Goal: Book appointment/travel/reservation

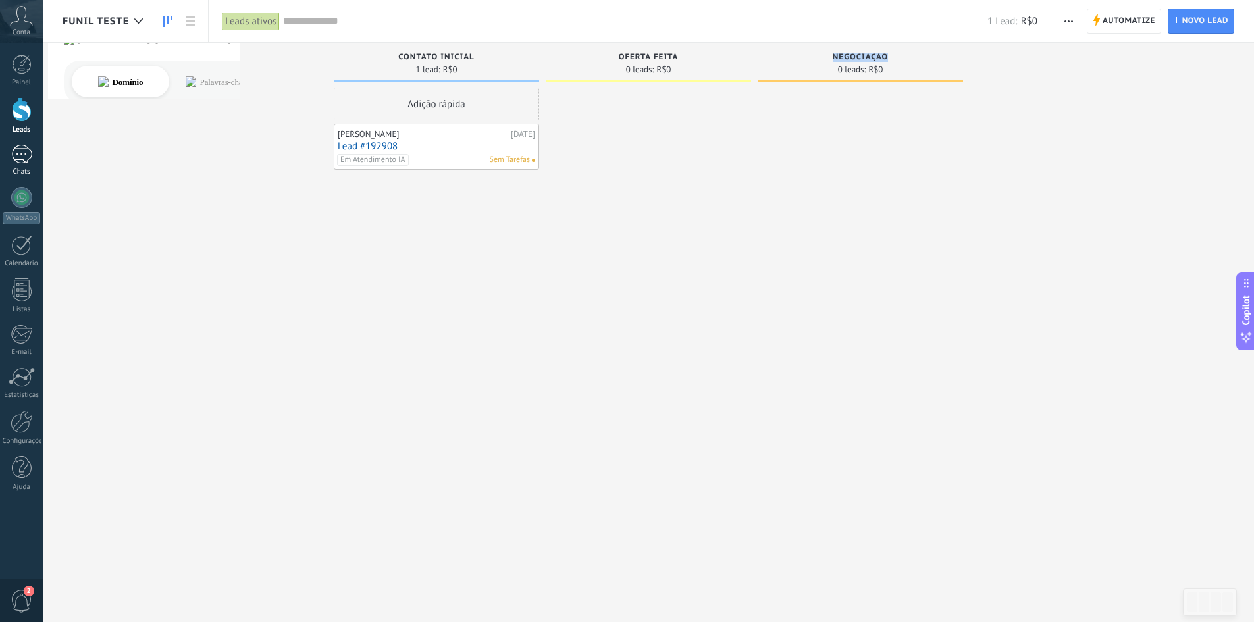
click at [24, 155] on div "1" at bounding box center [21, 154] width 21 height 19
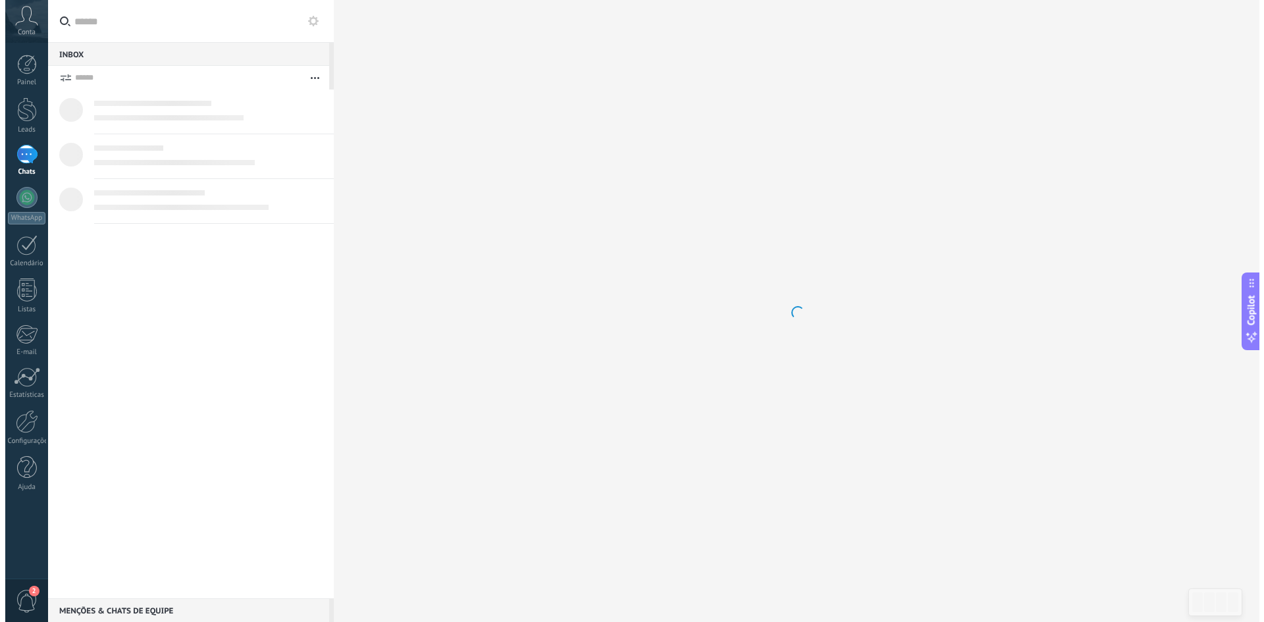
scroll to position [20, 0]
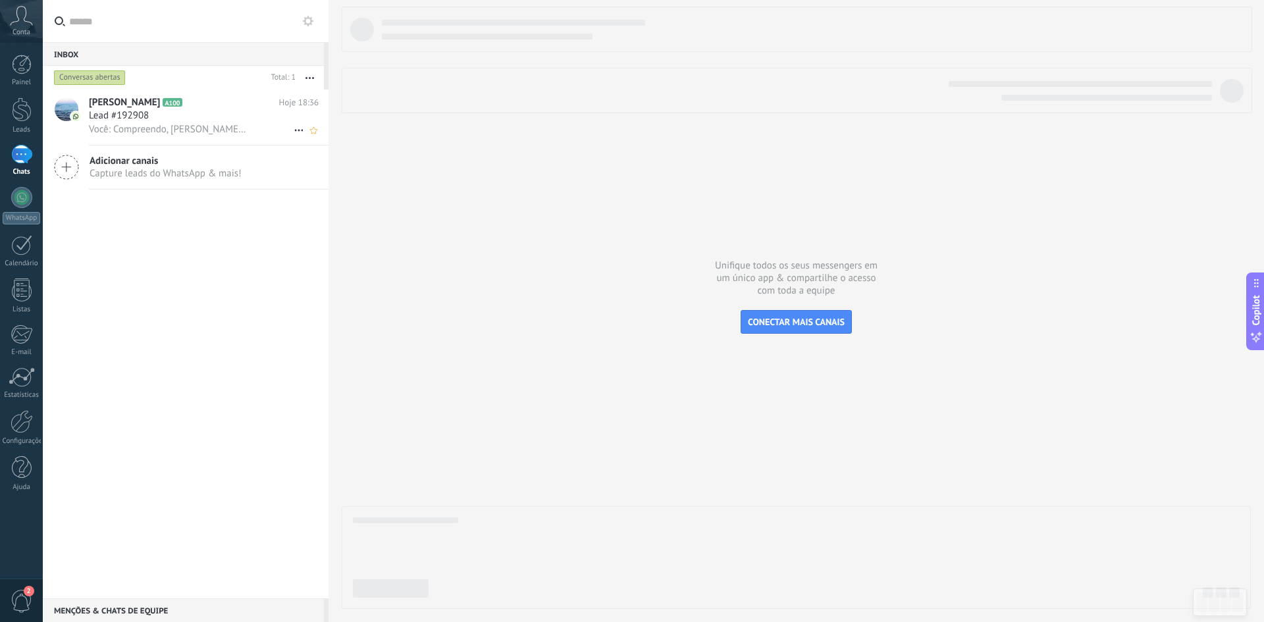
click at [167, 128] on span "Você: Compreendo, [PERSON_NAME]! A consulta com a Dra. [PERSON_NAME], que tem u…" at bounding box center [167, 129] width 157 height 13
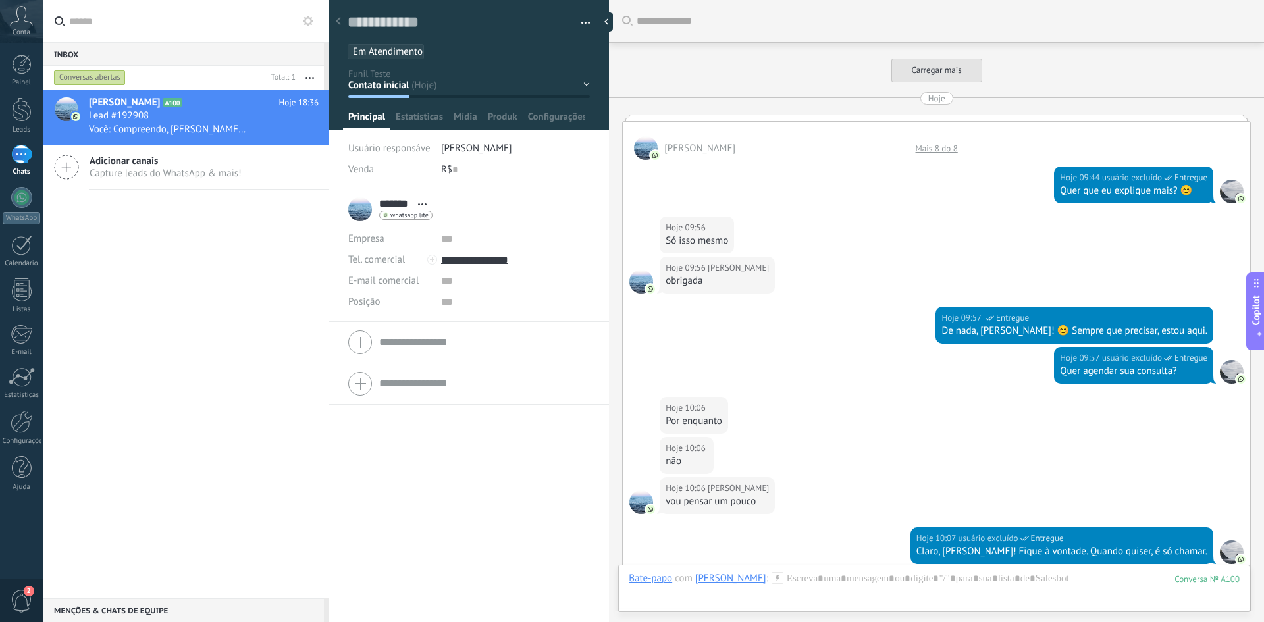
scroll to position [979, 0]
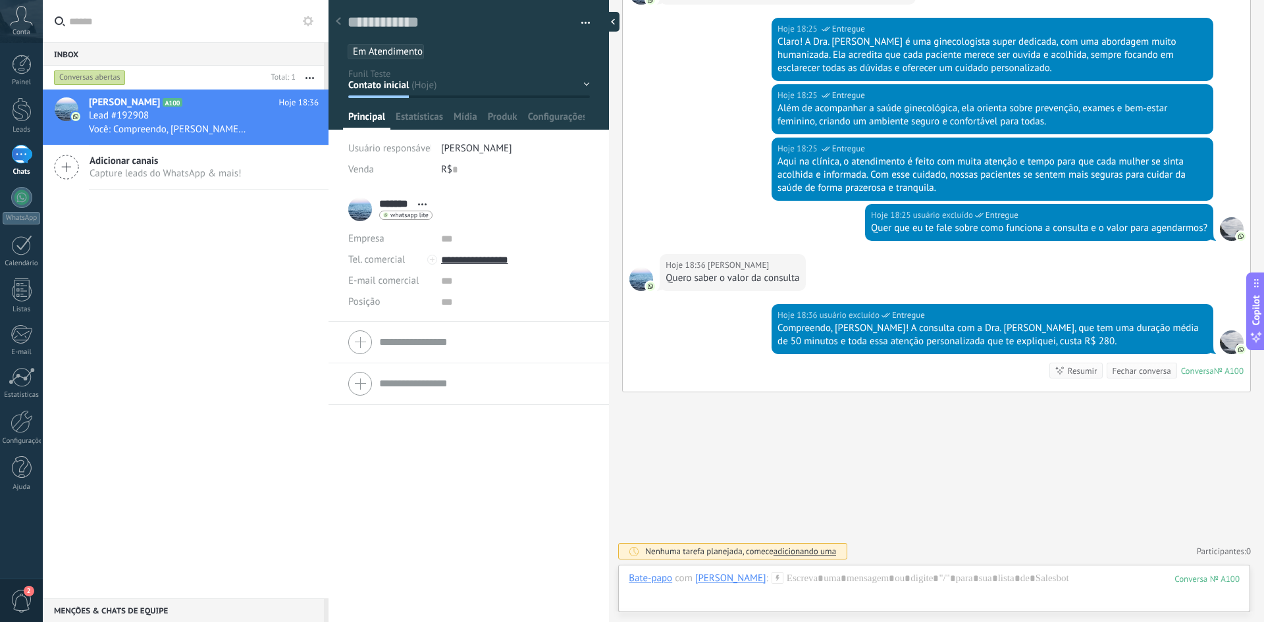
click at [607, 23] on div at bounding box center [610, 22] width 20 height 20
type textarea "**********"
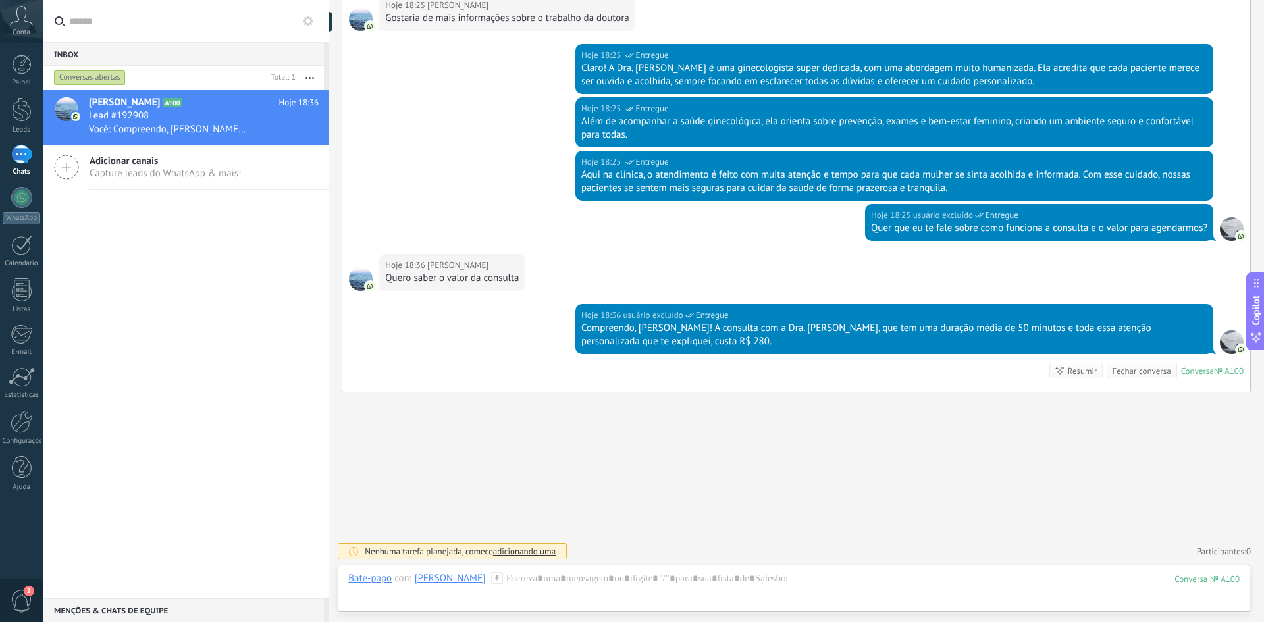
scroll to position [940, 0]
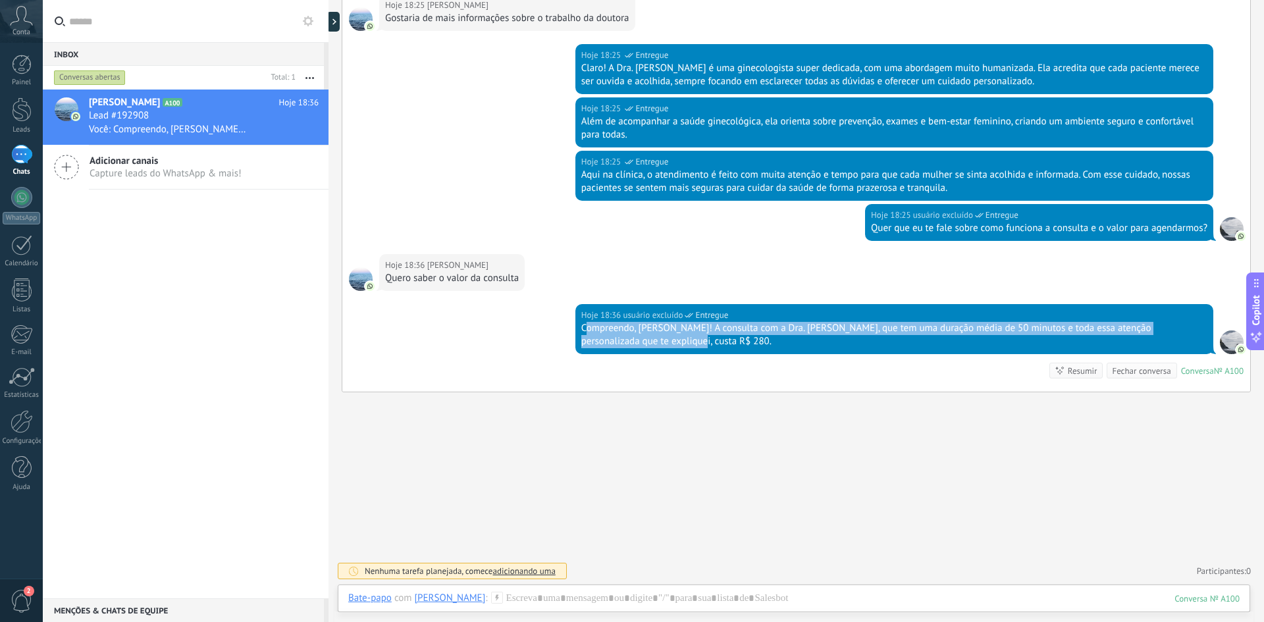
drag, startPoint x: 645, startPoint y: 340, endPoint x: 585, endPoint y: 331, distance: 60.7
click at [585, 331] on div "Compreendo, [PERSON_NAME]! A consulta com a Dra. [PERSON_NAME], que tem uma dur…" at bounding box center [894, 335] width 626 height 26
click at [583, 330] on div "Compreendo, [PERSON_NAME]! A consulta com a Dra. [PERSON_NAME], que tem uma dur…" at bounding box center [894, 335] width 626 height 26
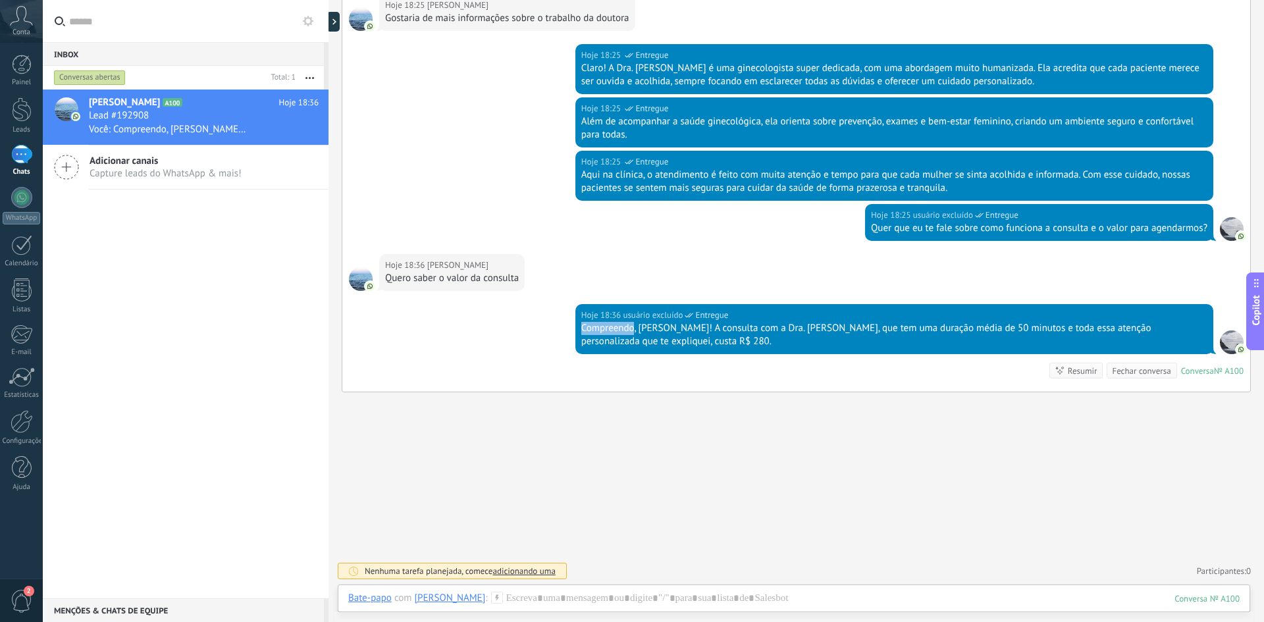
click at [583, 330] on div "Compreendo, [PERSON_NAME]! A consulta com a Dra. [PERSON_NAME], que tem uma dur…" at bounding box center [894, 335] width 626 height 26
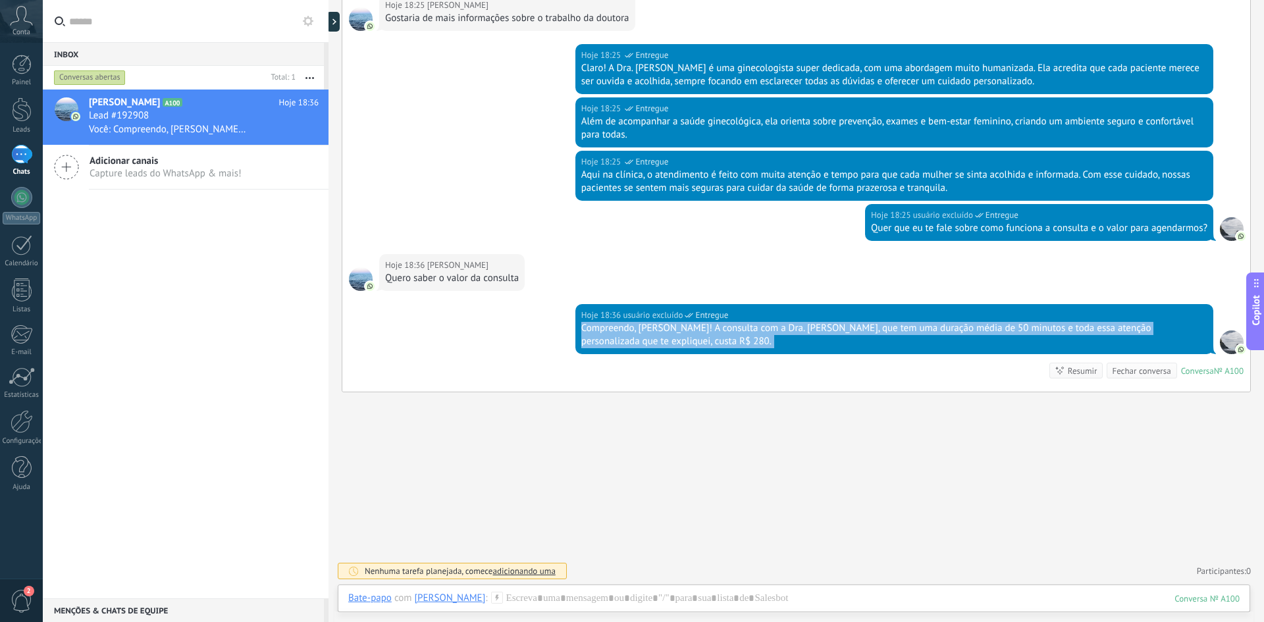
click at [583, 330] on div "Compreendo, [PERSON_NAME]! A consulta com a Dra. [PERSON_NAME], que tem uma dur…" at bounding box center [894, 335] width 626 height 26
click at [594, 335] on div "Compreendo, [PERSON_NAME]! A consulta com a Dra. [PERSON_NAME], que tem uma dur…" at bounding box center [894, 335] width 626 height 26
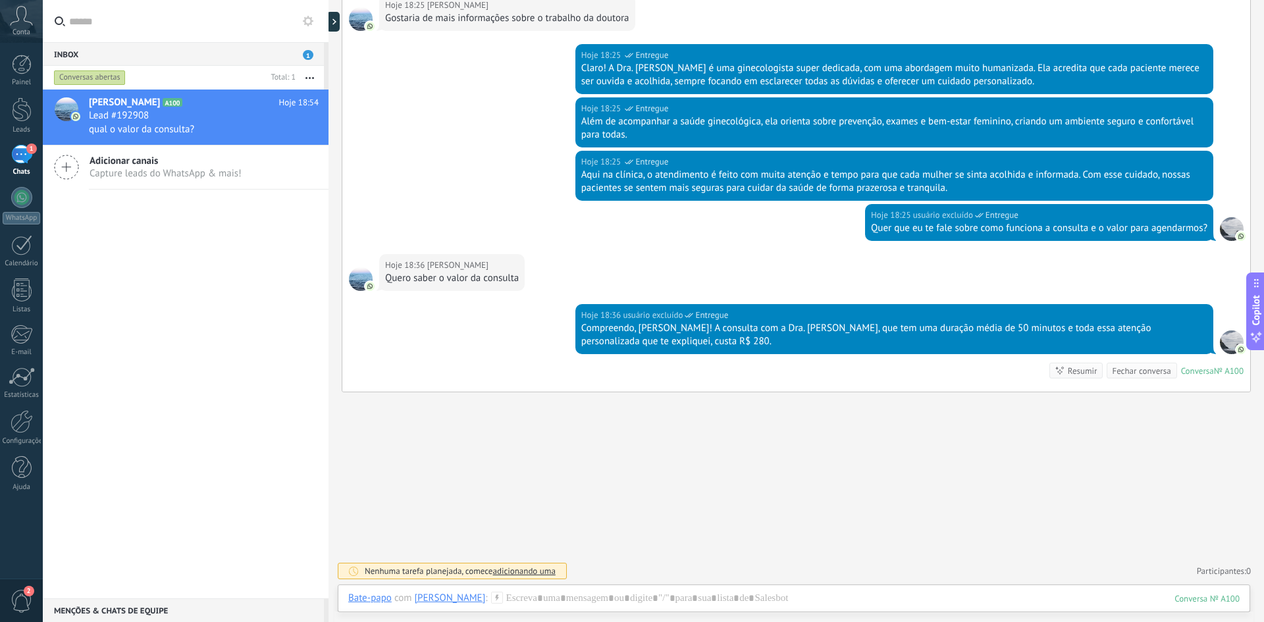
drag, startPoint x: 165, startPoint y: 108, endPoint x: 215, endPoint y: 161, distance: 72.7
click at [165, 108] on h2 "Gabriel A100" at bounding box center [184, 102] width 190 height 13
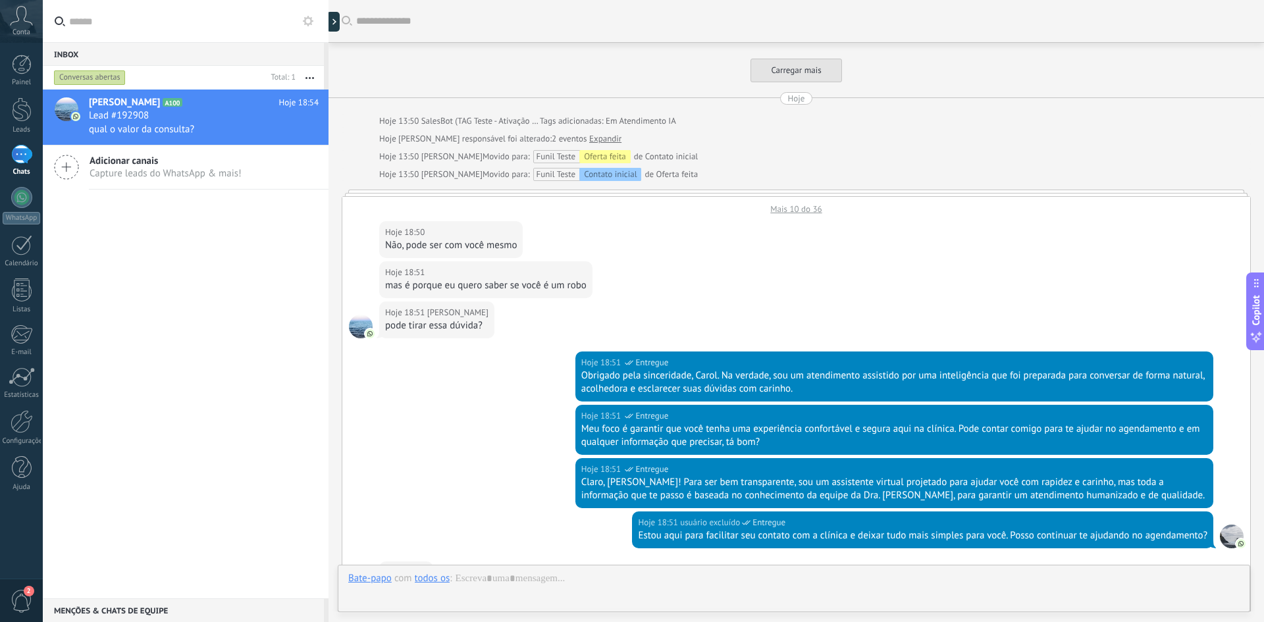
scroll to position [415, 0]
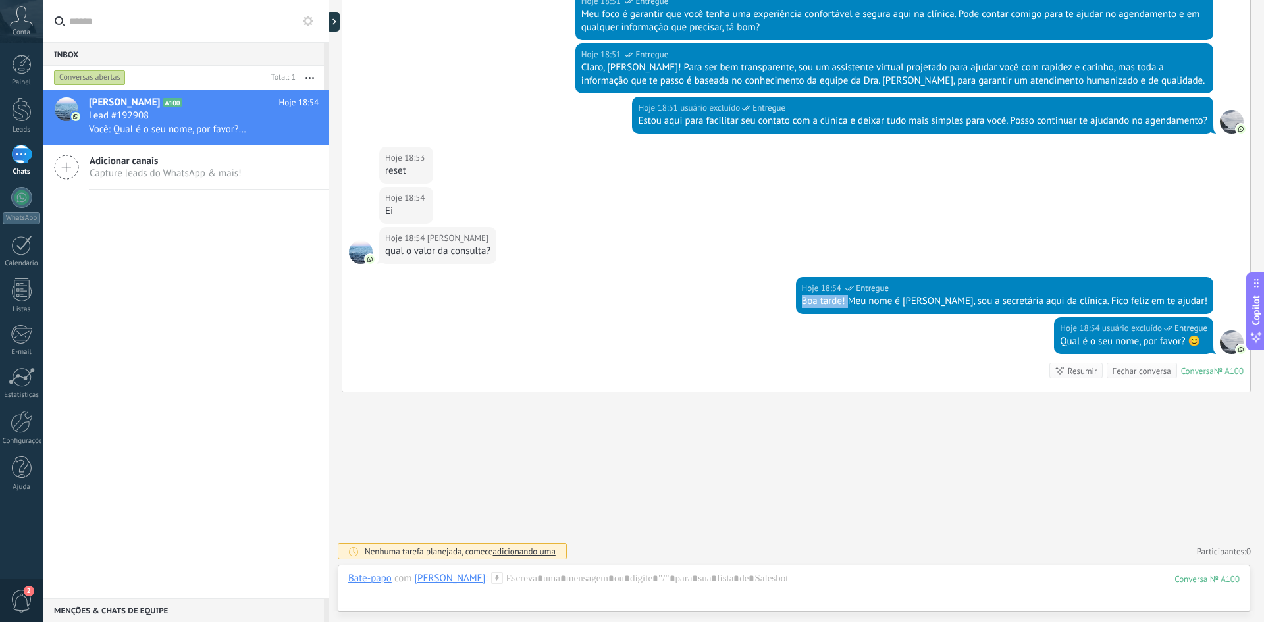
drag, startPoint x: 896, startPoint y: 300, endPoint x: 840, endPoint y: 300, distance: 56.0
click at [840, 300] on div "Hoje 18:54 usuário excluído Entregue Boa tarde! Meu nome é [PERSON_NAME], sou a…" at bounding box center [1005, 295] width 418 height 37
click at [917, 301] on div "Boa tarde! Meu nome é [PERSON_NAME], sou a secretária aqui da clínica. Fico fel…" at bounding box center [1005, 301] width 406 height 13
drag, startPoint x: 987, startPoint y: 302, endPoint x: 1099, endPoint y: 301, distance: 111.9
click at [1112, 302] on div "Boa tarde! Meu nome é [PERSON_NAME], sou a secretária aqui da clínica. Fico fel…" at bounding box center [1005, 301] width 406 height 13
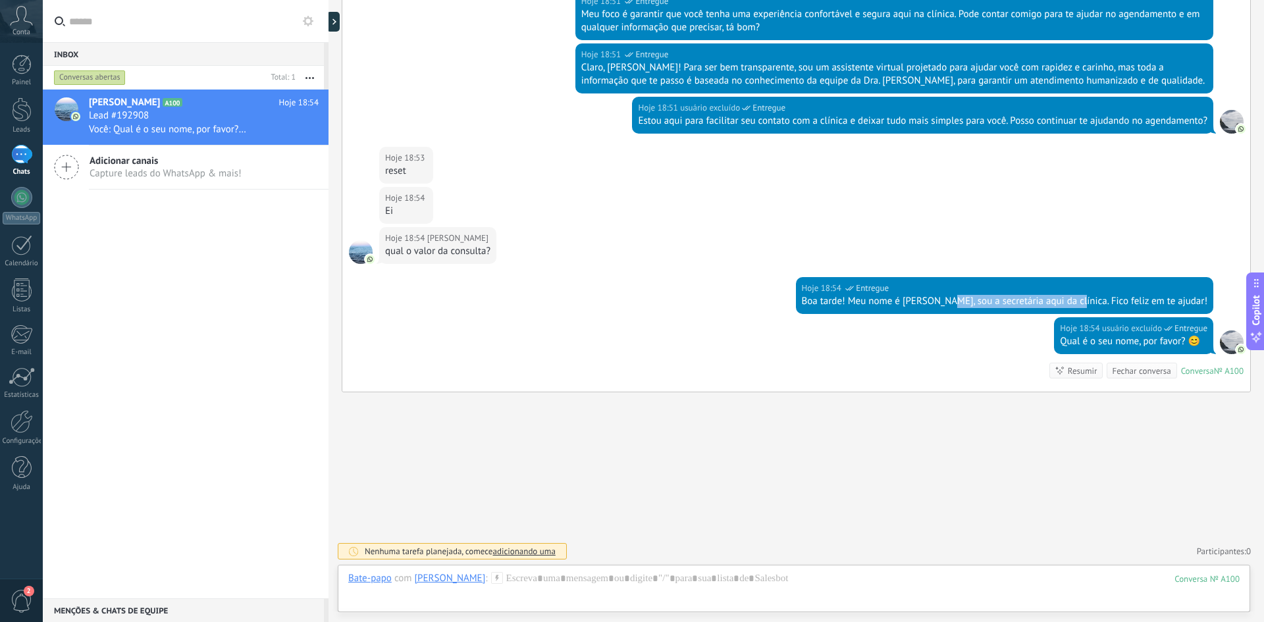
click at [1050, 300] on div "Boa tarde! Meu nome é [PERSON_NAME], sou a secretária aqui da clínica. Fico fel…" at bounding box center [1005, 301] width 406 height 13
drag, startPoint x: 1109, startPoint y: 301, endPoint x: 1191, endPoint y: 307, distance: 81.9
click at [1191, 307] on div "Boa tarde! Meu nome é [PERSON_NAME], sou a secretária aqui da clínica. Fico fel…" at bounding box center [1005, 301] width 406 height 13
drag, startPoint x: 1192, startPoint y: 342, endPoint x: 1044, endPoint y: 340, distance: 148.2
click at [1044, 340] on div "Hoje 18:54 usuário excluído Entregue Qual é o seu nome, por favor? 😊 Conversa №…" at bounding box center [796, 354] width 908 height 74
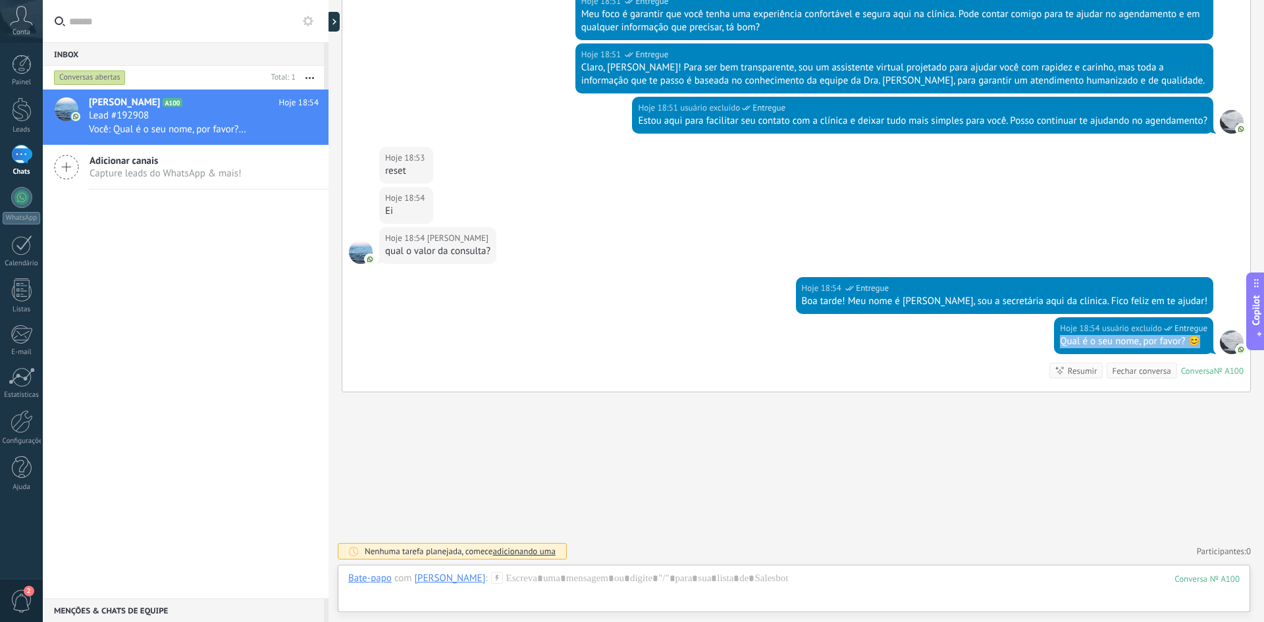
click at [883, 340] on div "Hoje 18:54 usuário excluído Entregue Qual é o seu nome, por favor? 😊 Conversa №…" at bounding box center [796, 354] width 908 height 74
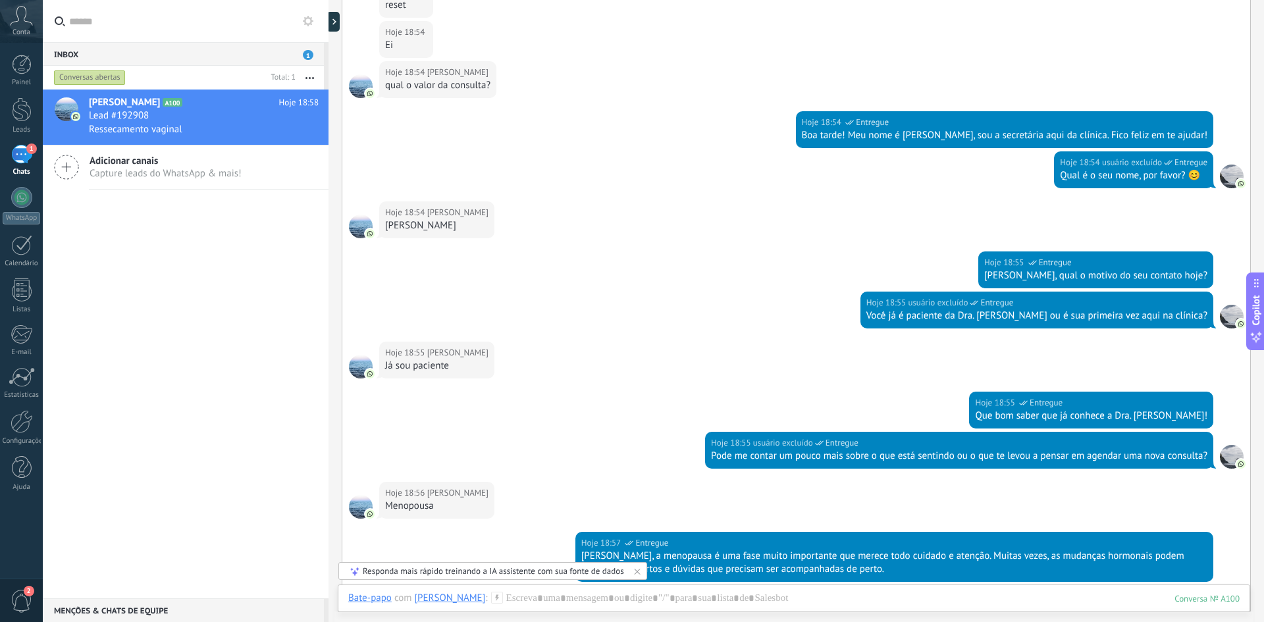
scroll to position [874, 0]
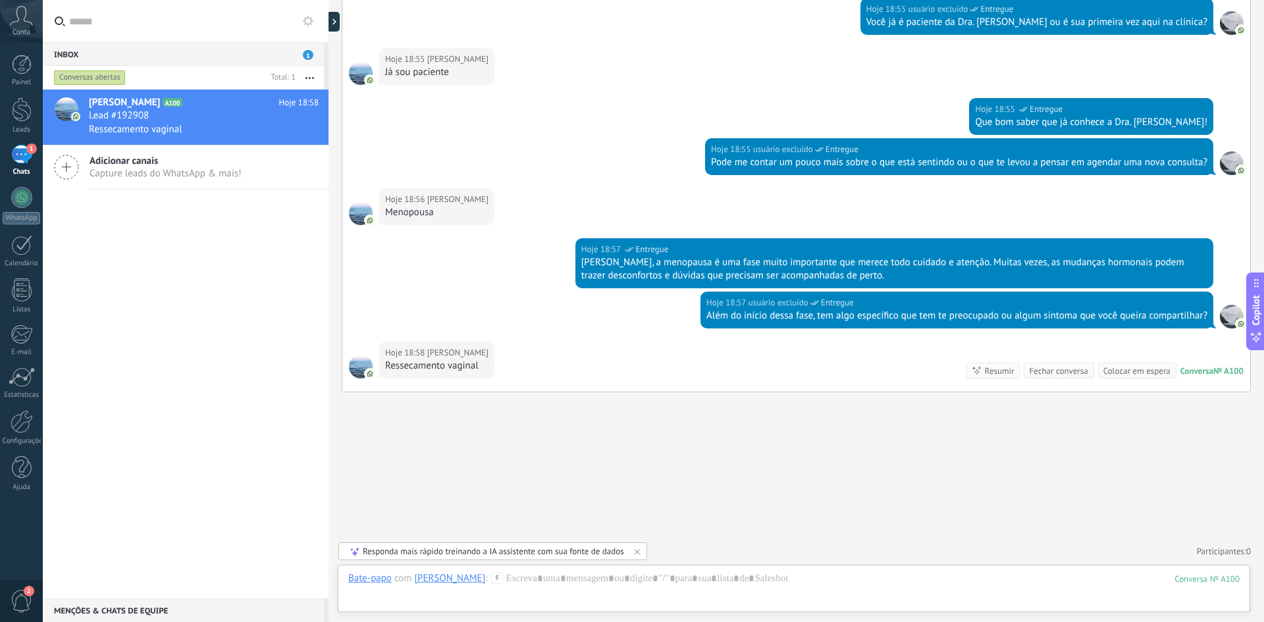
click at [386, 366] on div "Ressecamento vaginal" at bounding box center [436, 366] width 103 height 13
click at [390, 364] on div "Ressecamento vaginal" at bounding box center [436, 366] width 103 height 13
click at [387, 365] on div "Ressecamento vaginal" at bounding box center [436, 366] width 103 height 13
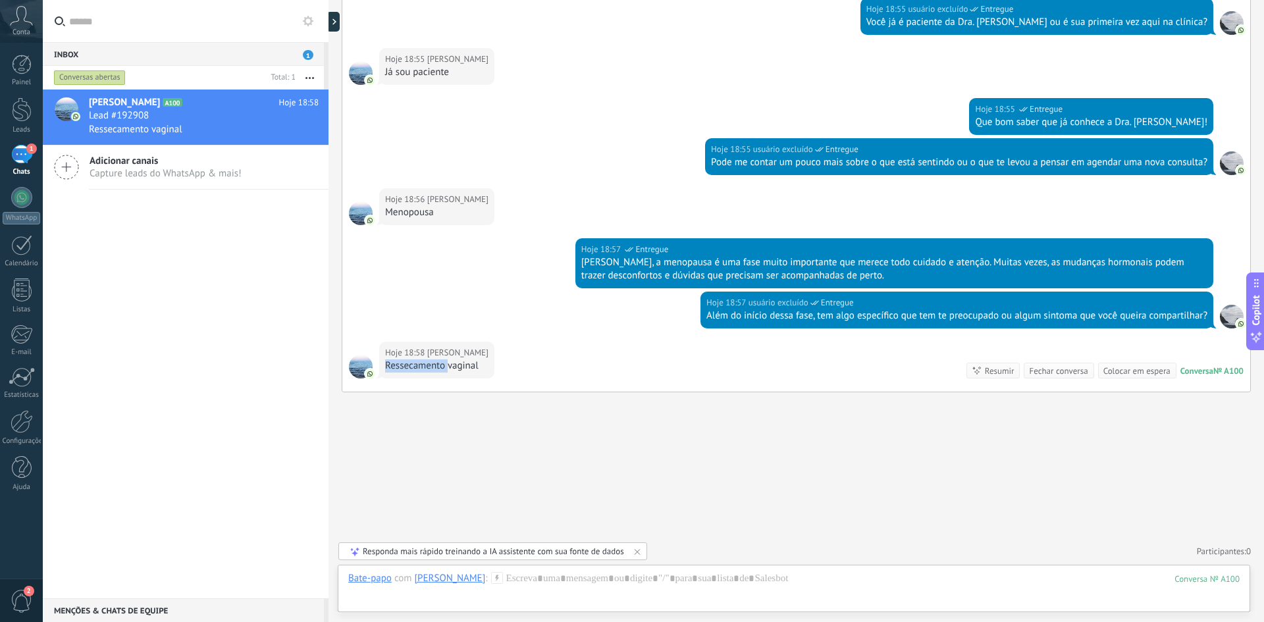
click at [387, 365] on div "Ressecamento vaginal" at bounding box center [436, 366] width 103 height 13
click at [392, 365] on div "Ressecamento vaginal" at bounding box center [436, 366] width 103 height 13
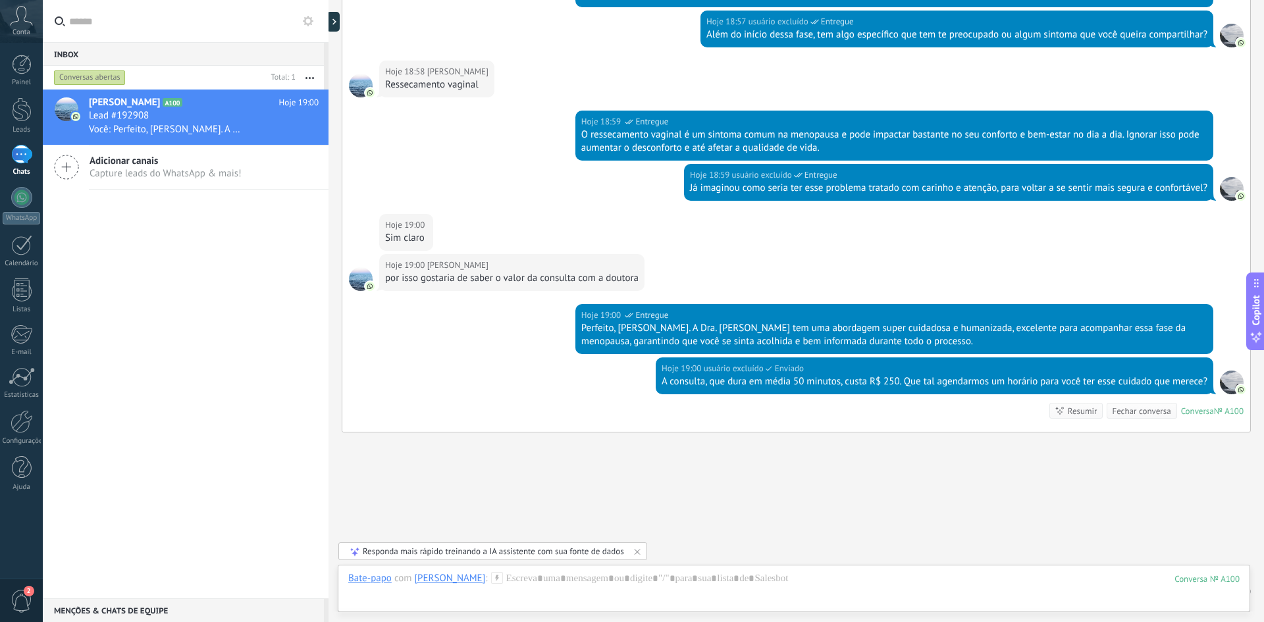
scroll to position [1196, 0]
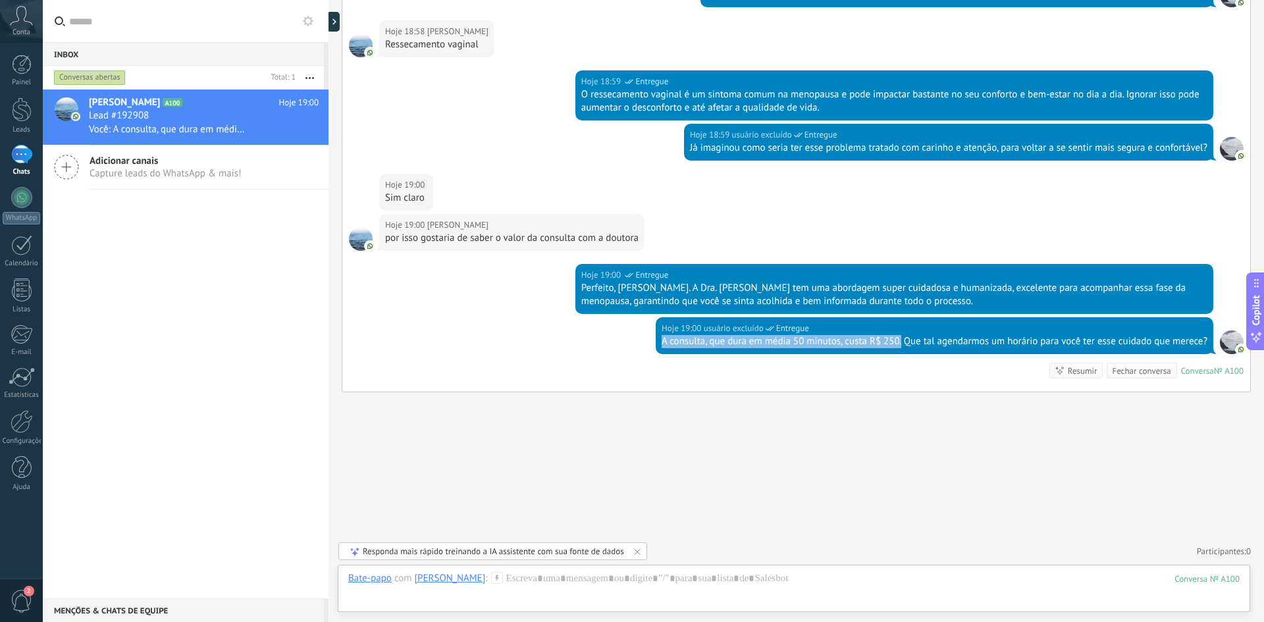
drag, startPoint x: 898, startPoint y: 341, endPoint x: 658, endPoint y: 338, distance: 239.7
click at [662, 338] on div "A consulta, que dura em média 50 minutos, custa R$ 250. Que tal agendarmos um h…" at bounding box center [935, 341] width 546 height 13
click at [657, 340] on div "Hoje 19:00 usuário excluído Entregue A consulta, que dura em média 50 minutos, …" at bounding box center [935, 335] width 558 height 37
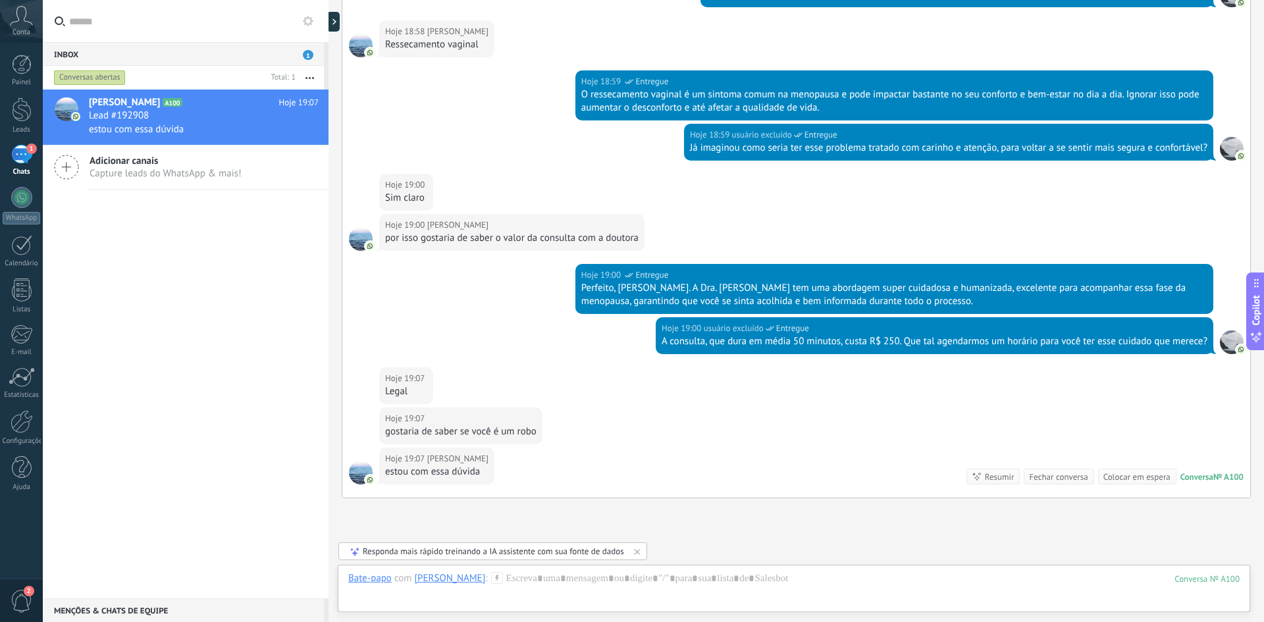
scroll to position [1302, 0]
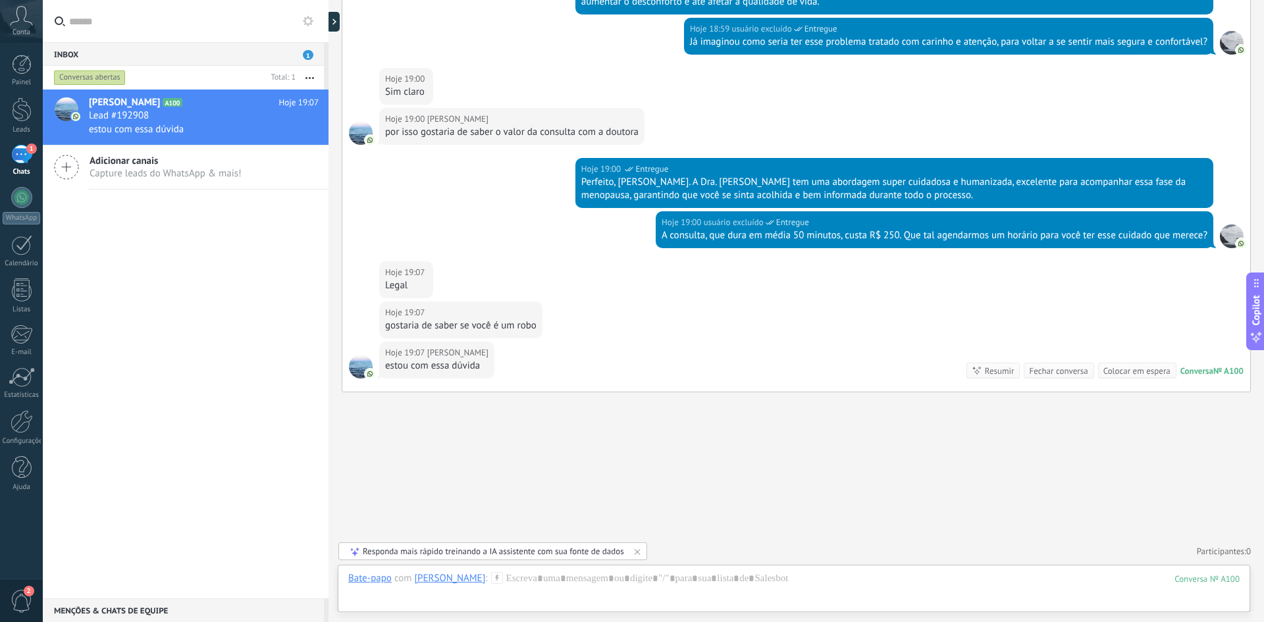
click at [473, 369] on div "estou com essa dúvida" at bounding box center [436, 366] width 103 height 13
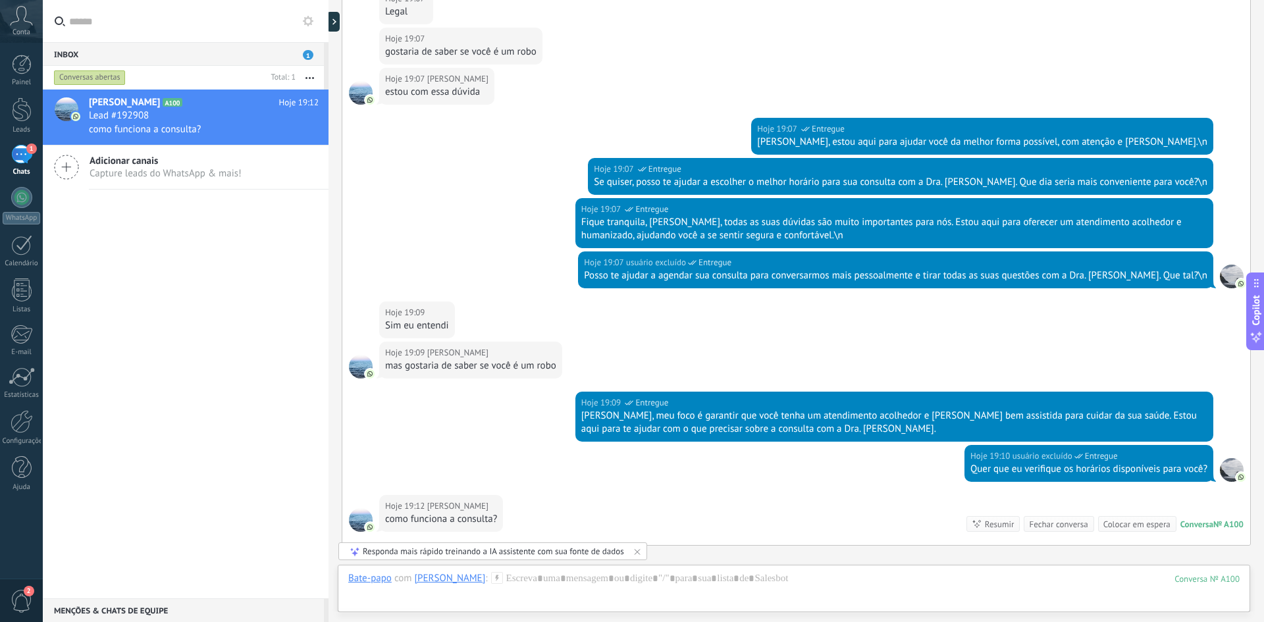
scroll to position [1729, 0]
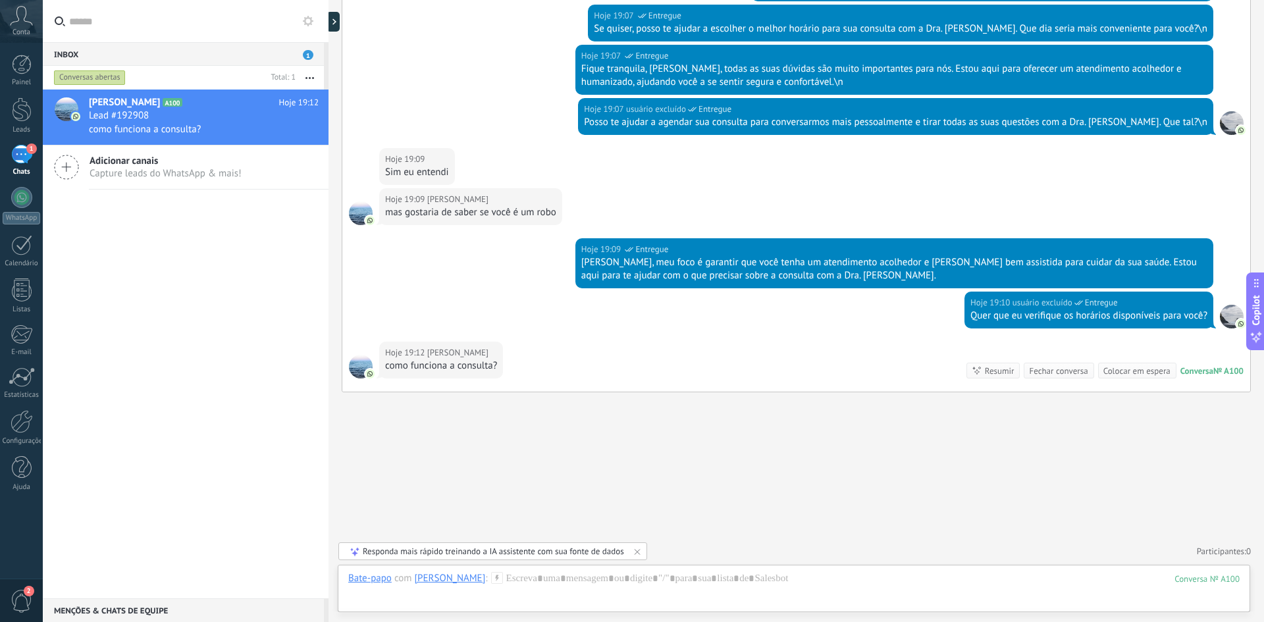
click at [971, 316] on div "Quer que eu verifique os horários disponíveis para você?" at bounding box center [1089, 315] width 237 height 13
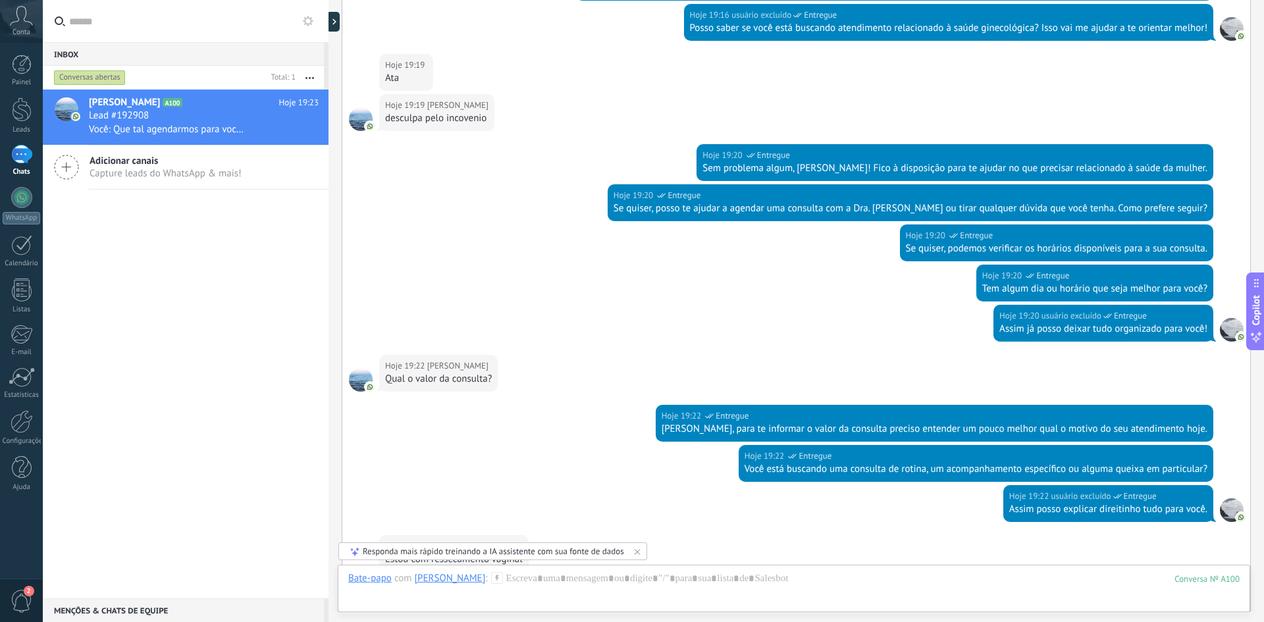
scroll to position [3425, 0]
